Goal: Information Seeking & Learning: Stay updated

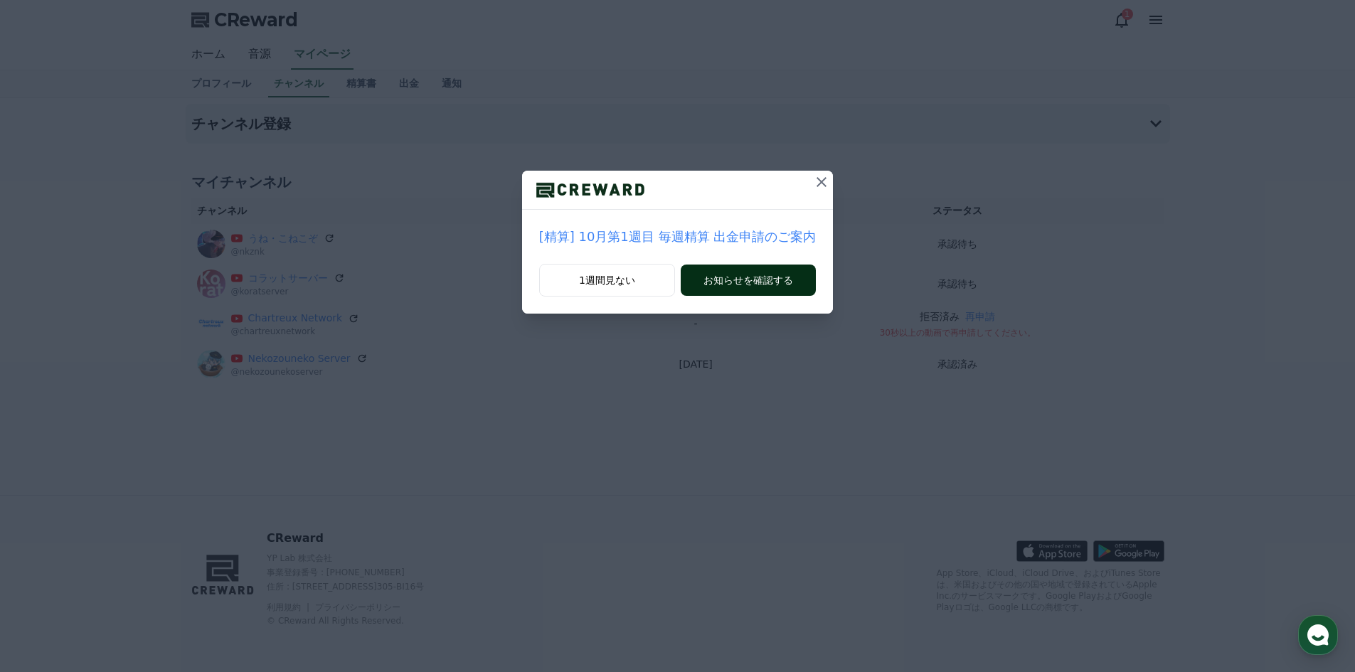
click at [704, 283] on button "お知らせを確認する" at bounding box center [748, 280] width 135 height 31
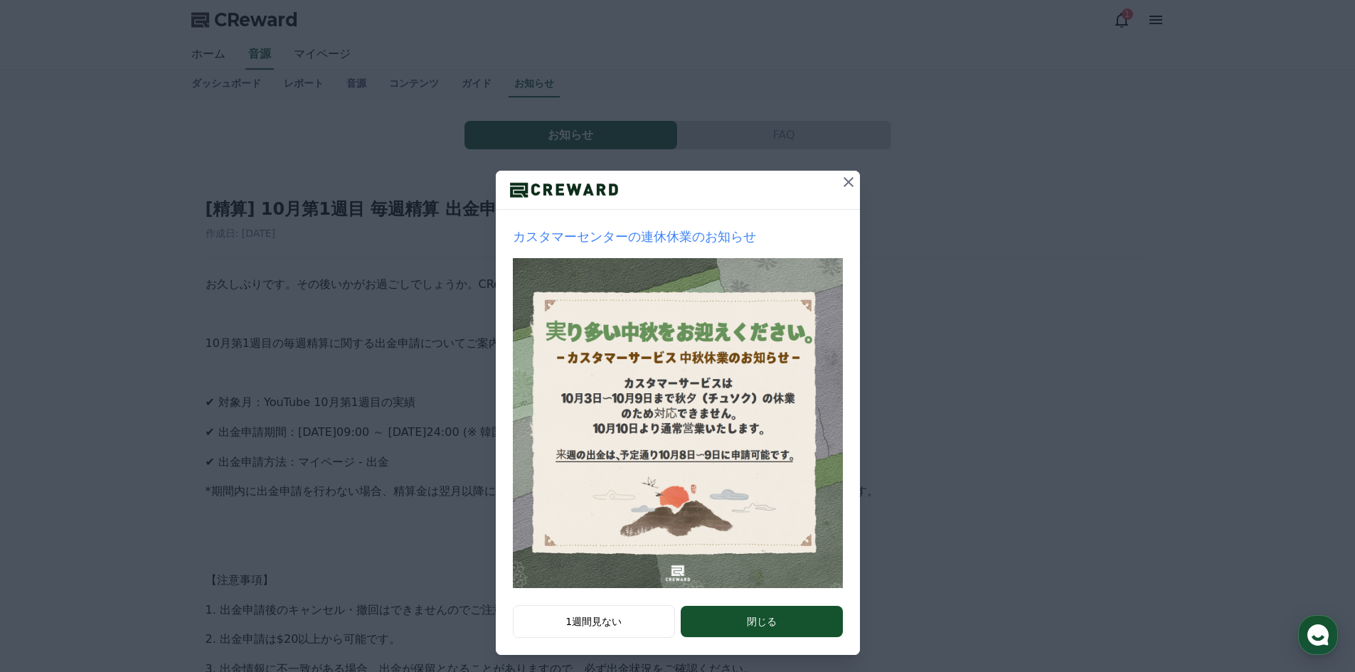
click at [837, 181] on button at bounding box center [848, 182] width 23 height 23
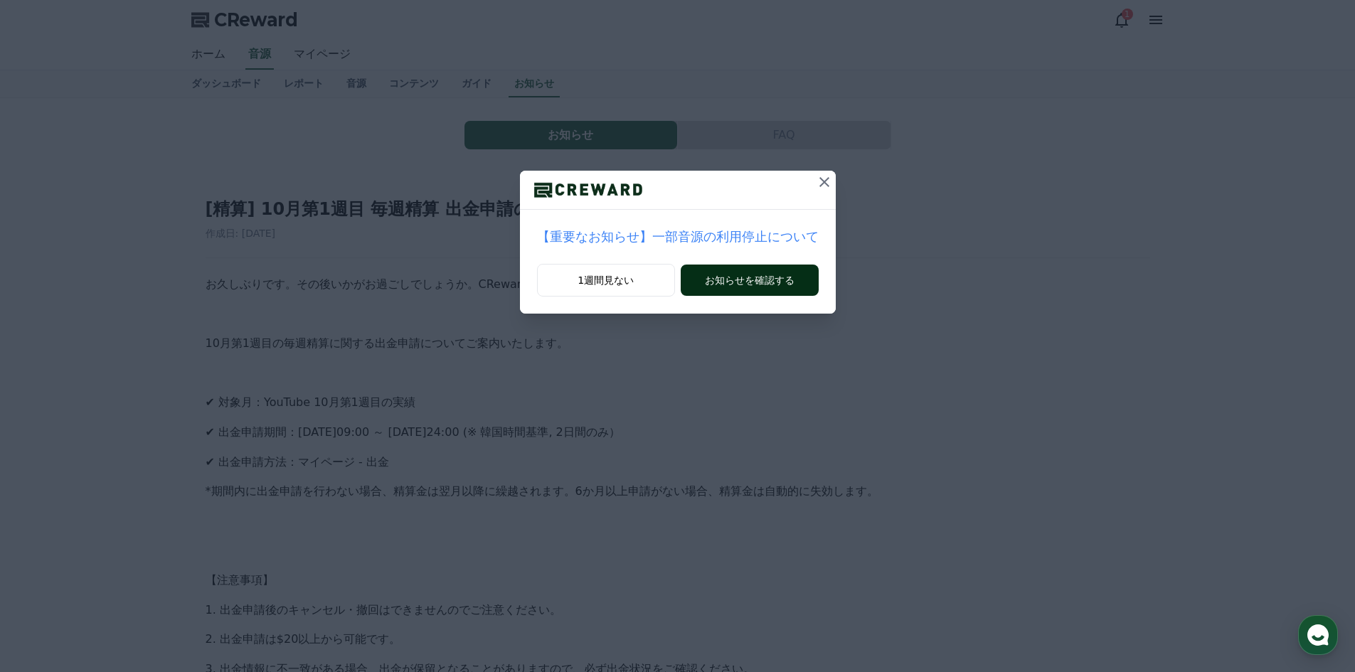
click at [710, 282] on button "お知らせを確認する" at bounding box center [749, 280] width 137 height 31
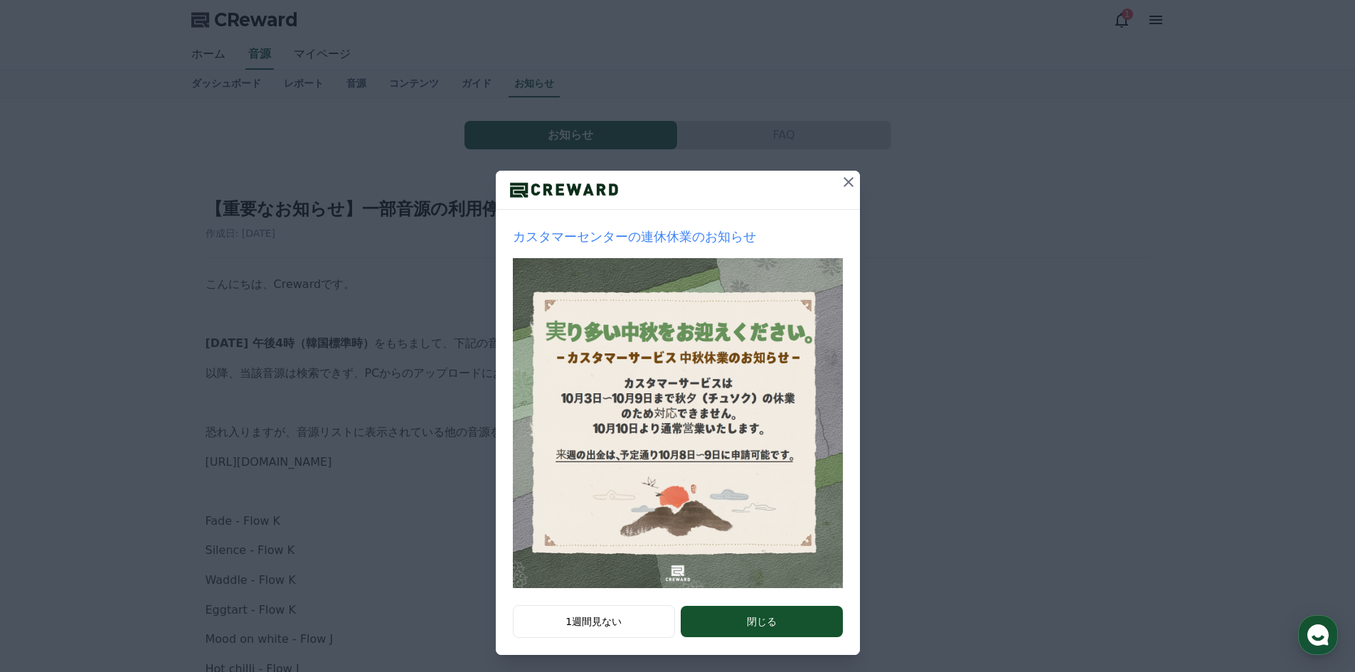
click at [760, 624] on button "閉じる" at bounding box center [761, 621] width 161 height 31
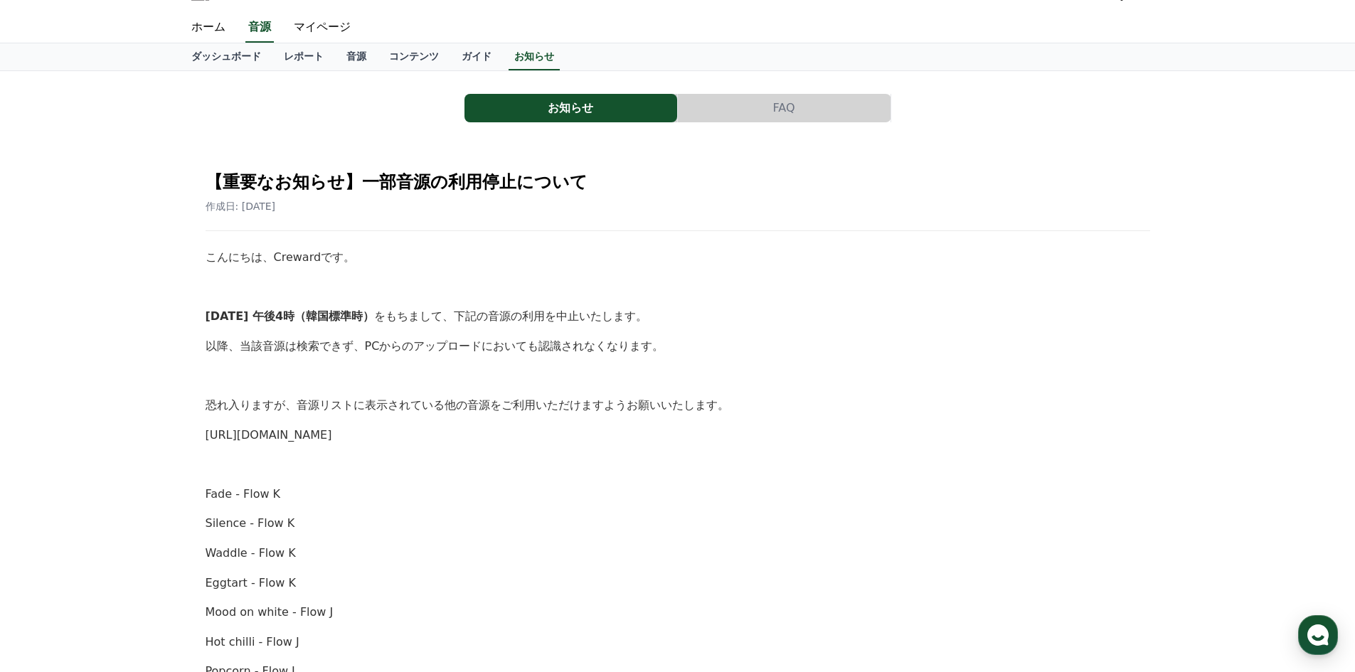
scroll to position [142, 0]
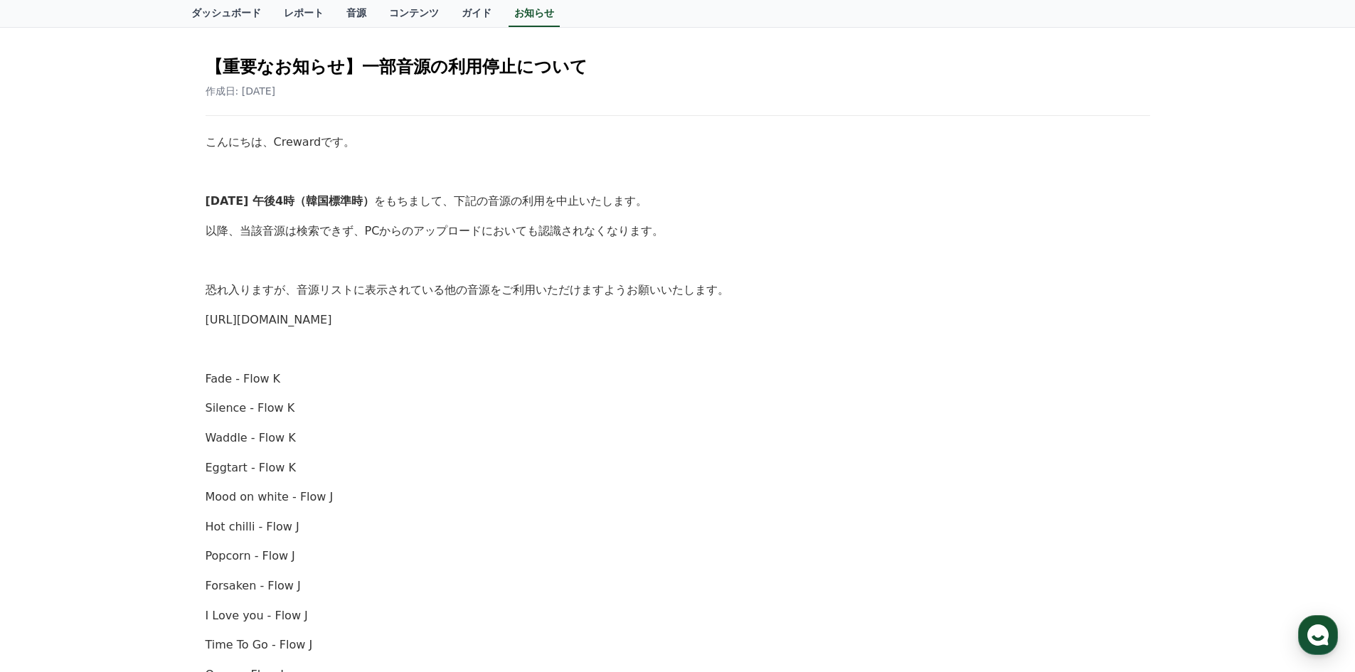
click at [332, 317] on link "https://creward.net/music/list/public" at bounding box center [269, 320] width 127 height 14
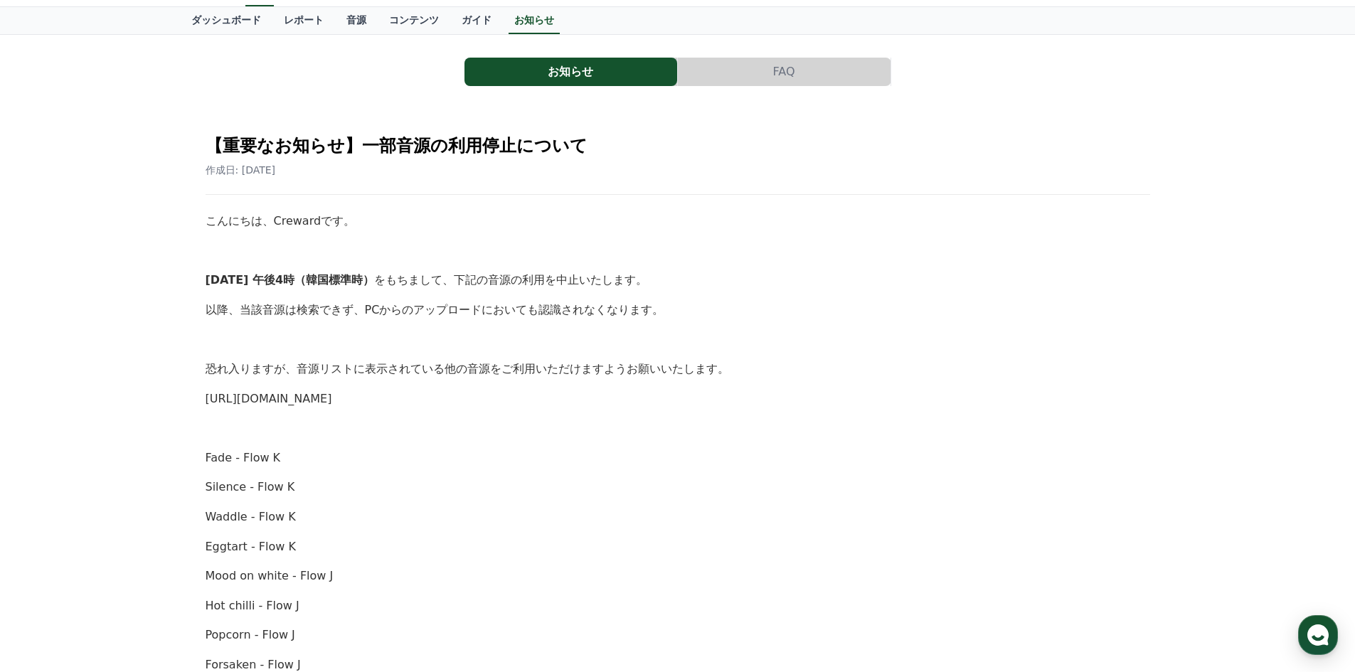
scroll to position [48, 0]
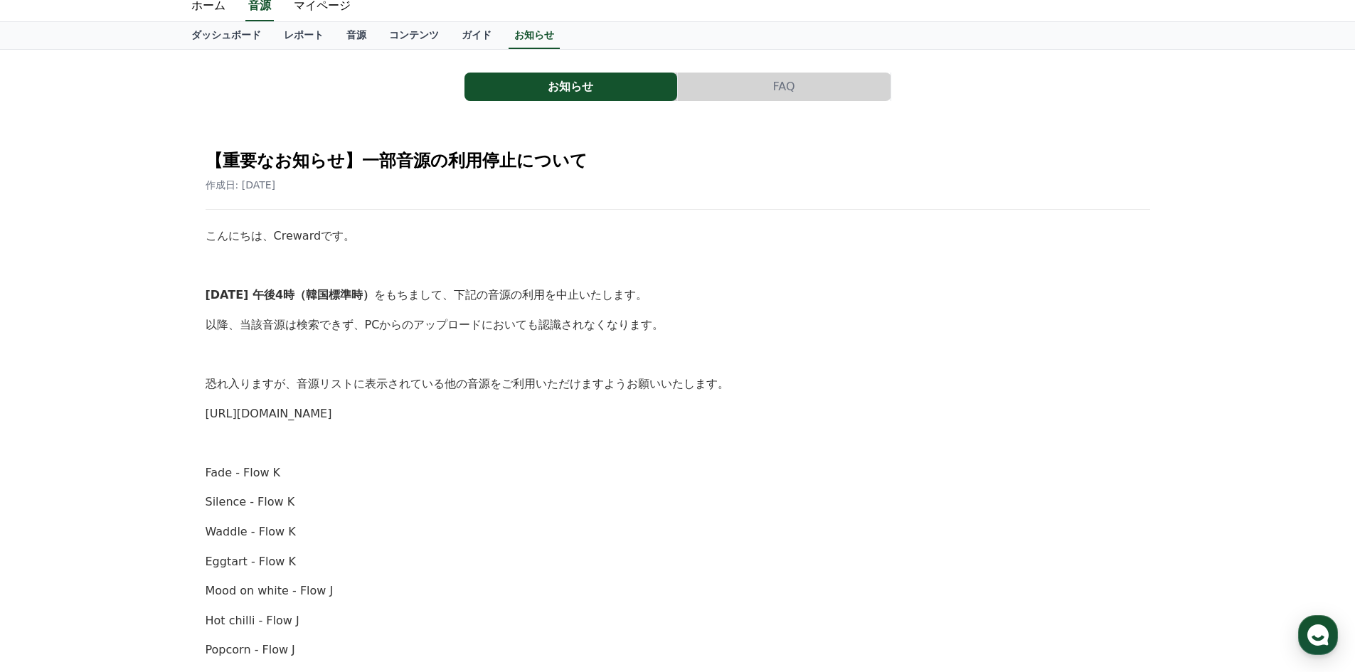
click at [332, 412] on link "https://creward.net/music/list/public" at bounding box center [269, 414] width 127 height 14
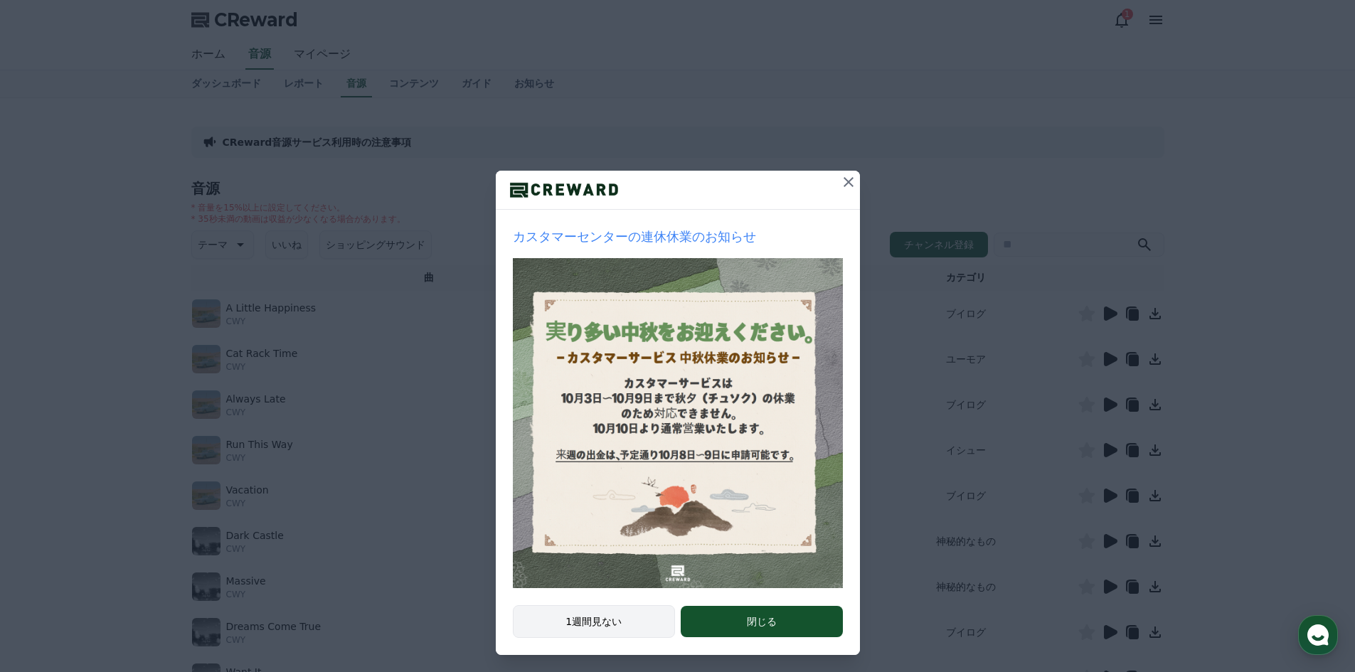
click at [637, 612] on button "1週間見ない" at bounding box center [594, 621] width 163 height 33
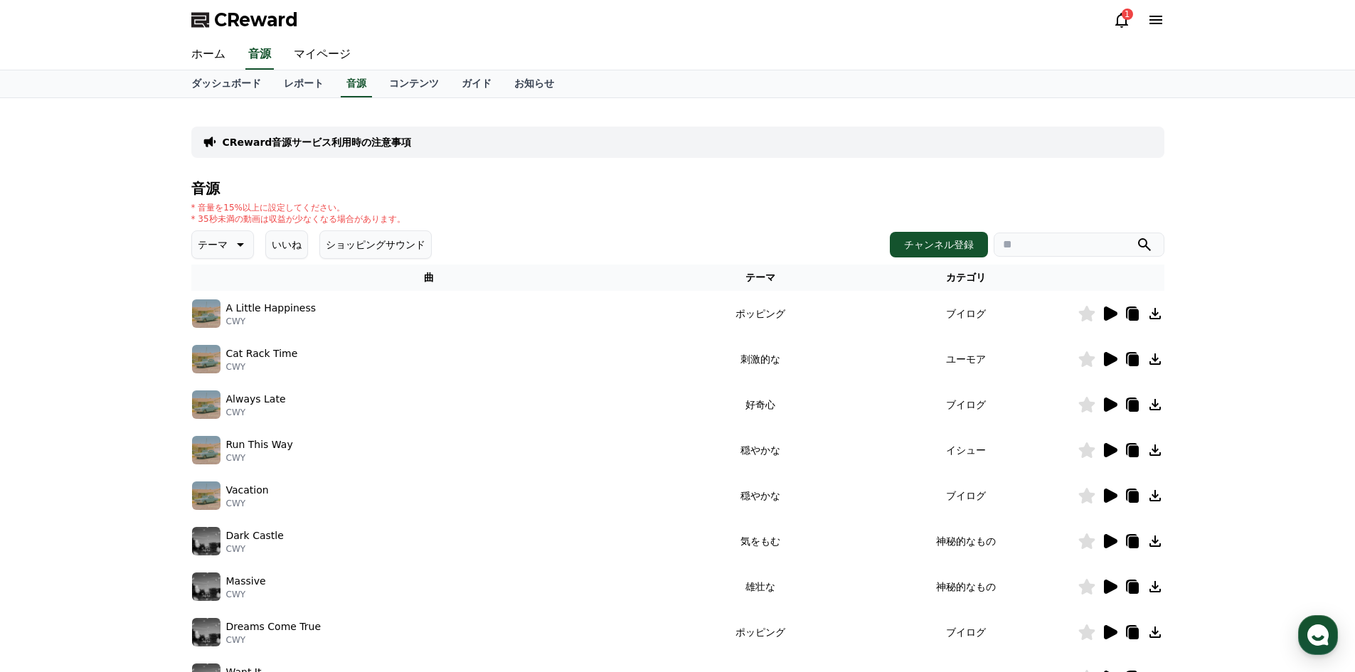
click at [1109, 312] on icon at bounding box center [1111, 313] width 14 height 14
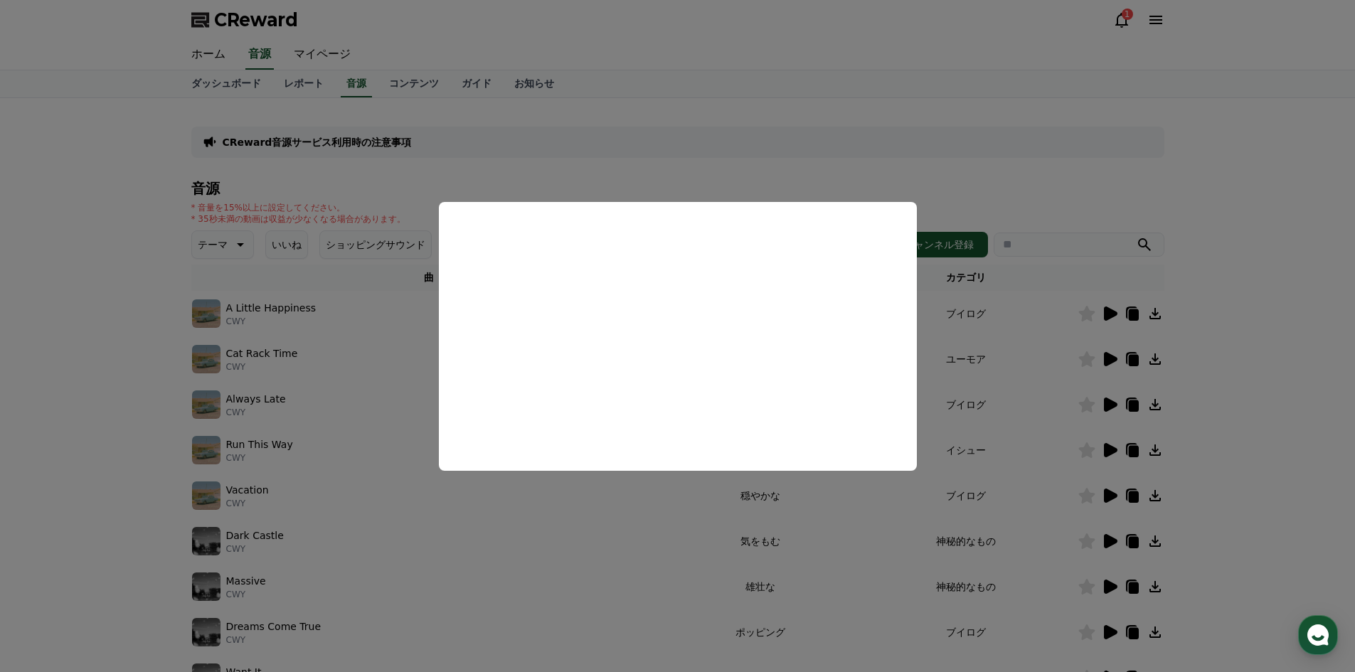
drag, startPoint x: 1107, startPoint y: 326, endPoint x: 1014, endPoint y: 330, distance: 93.3
click at [1106, 326] on button "close modal" at bounding box center [677, 336] width 1355 height 672
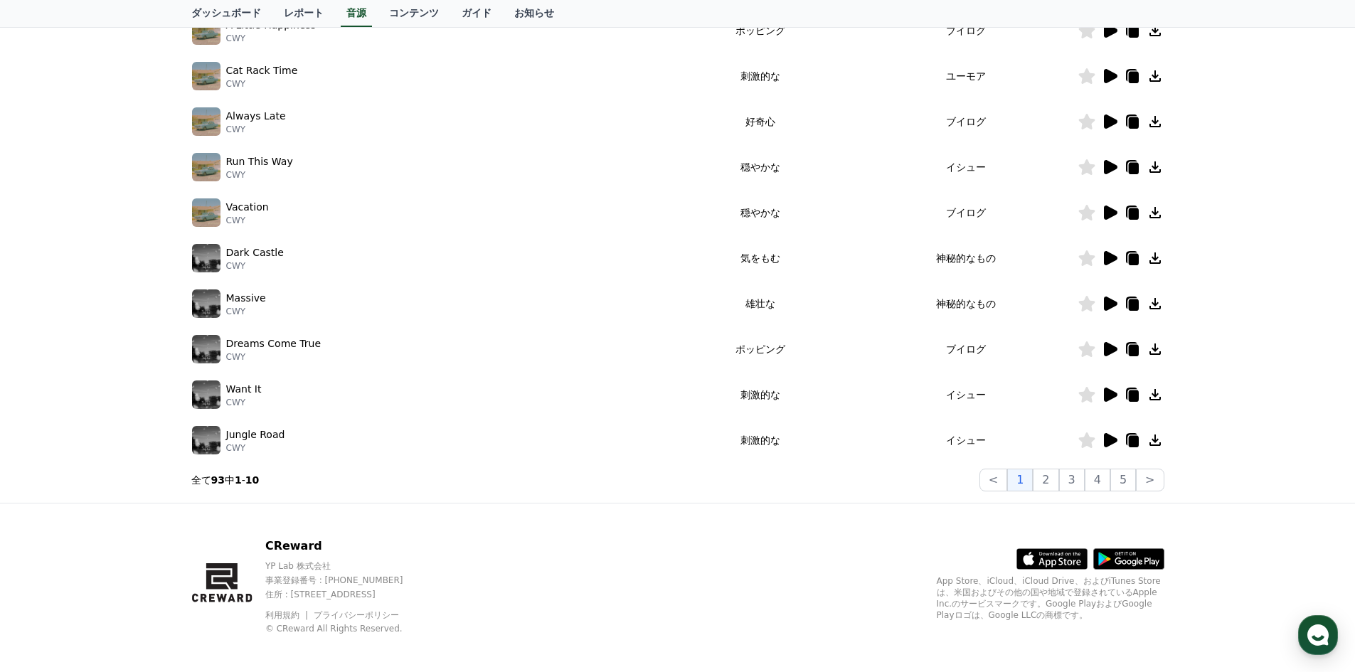
scroll to position [291, 0]
